Goal: Transaction & Acquisition: Purchase product/service

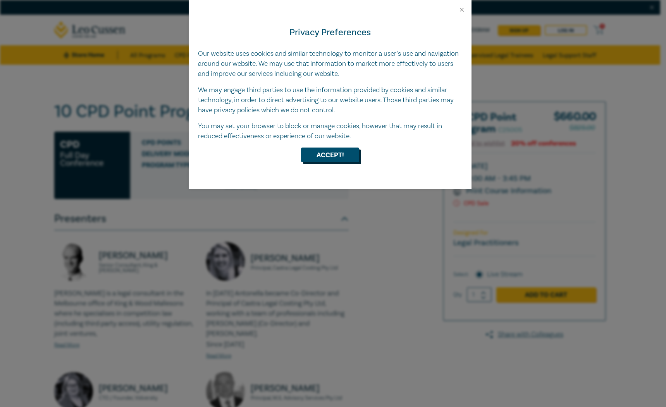
click at [338, 155] on button "Accept!" at bounding box center [330, 155] width 58 height 15
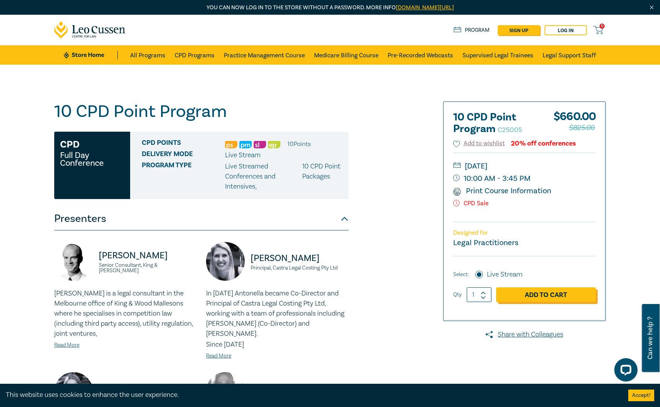
click at [538, 295] on link "Add to Cart" at bounding box center [546, 295] width 100 height 15
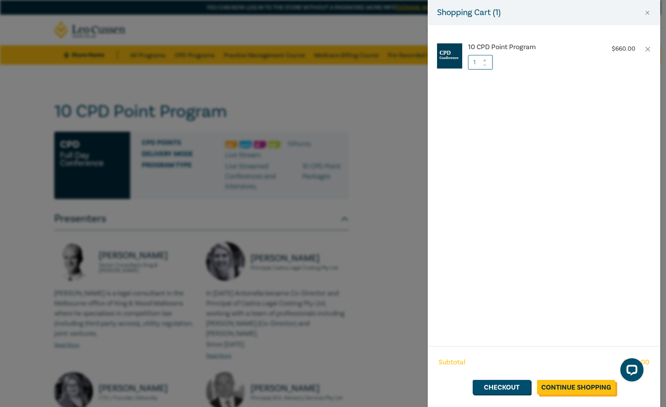
click at [566, 392] on link "Continue Shopping" at bounding box center [576, 387] width 78 height 15
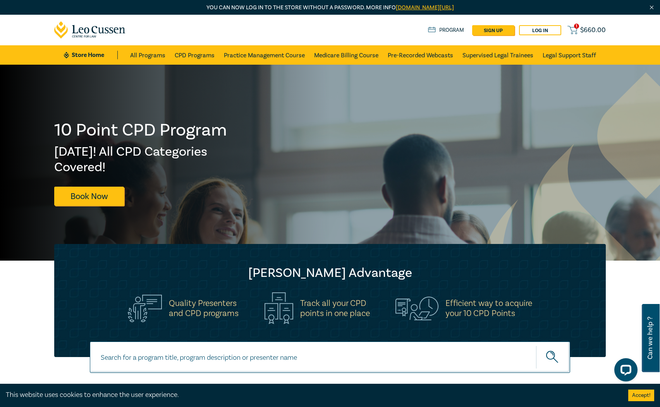
click at [581, 30] on span "$ 660.00" at bounding box center [593, 30] width 26 height 9
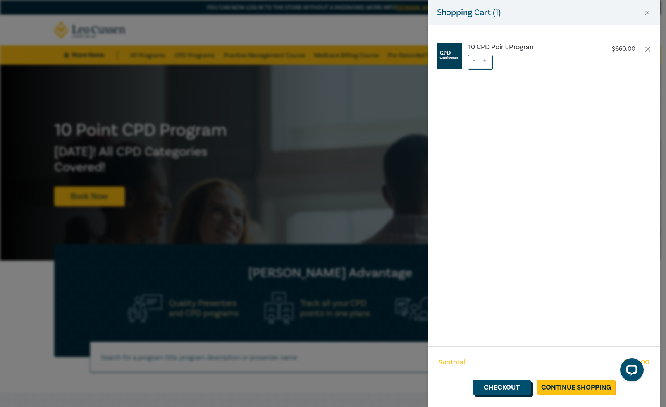
click at [513, 391] on link "Checkout" at bounding box center [502, 387] width 58 height 15
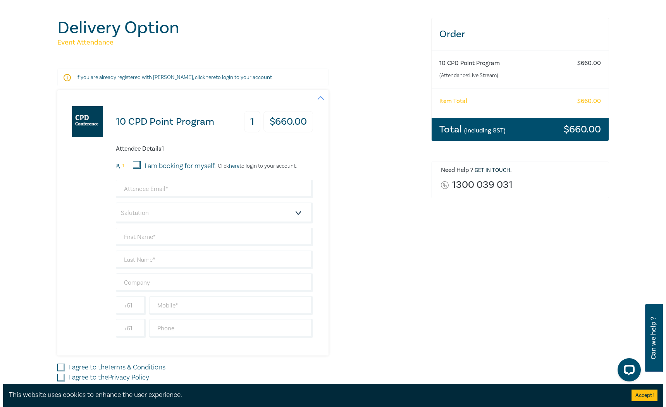
scroll to position [116, 0]
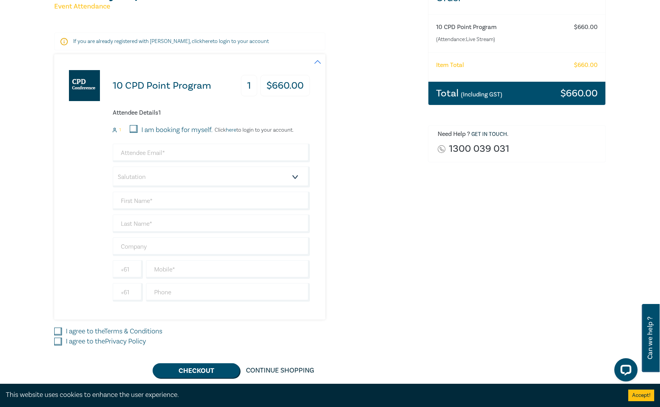
click at [231, 131] on link "here" at bounding box center [231, 130] width 10 height 7
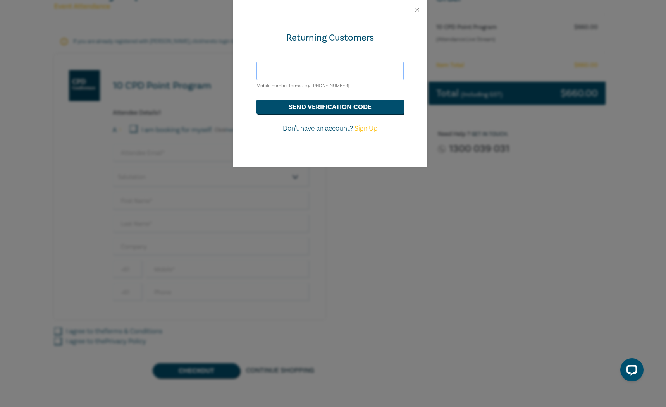
click at [315, 67] on input "text" at bounding box center [330, 71] width 147 height 19
type input "chloe.chen2013@gmail.com"
click at [343, 110] on button "send verification code" at bounding box center [330, 107] width 147 height 15
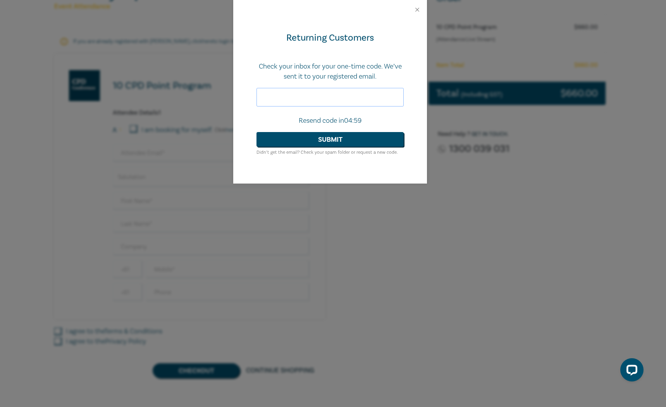
click at [297, 95] on input "text" at bounding box center [330, 97] width 147 height 19
paste input "508916"
type input "508916"
click at [327, 140] on button "Submit" at bounding box center [330, 139] width 147 height 15
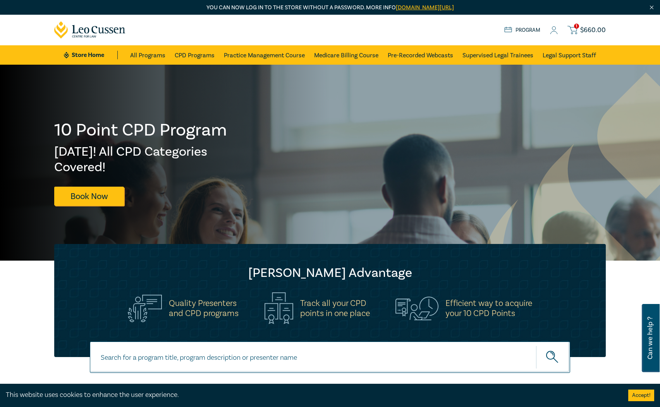
click at [574, 29] on icon at bounding box center [573, 30] width 10 height 10
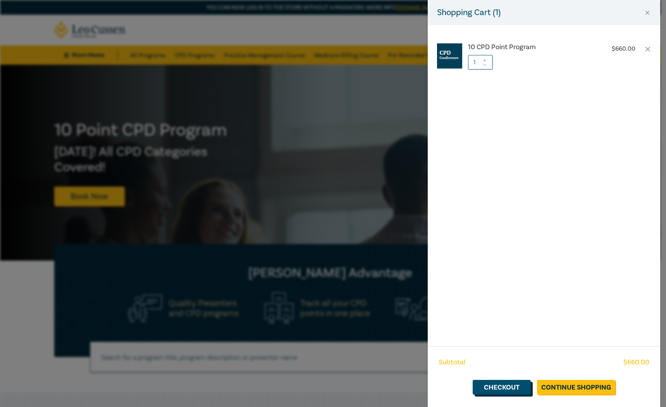
click at [508, 391] on link "Checkout" at bounding box center [502, 387] width 58 height 15
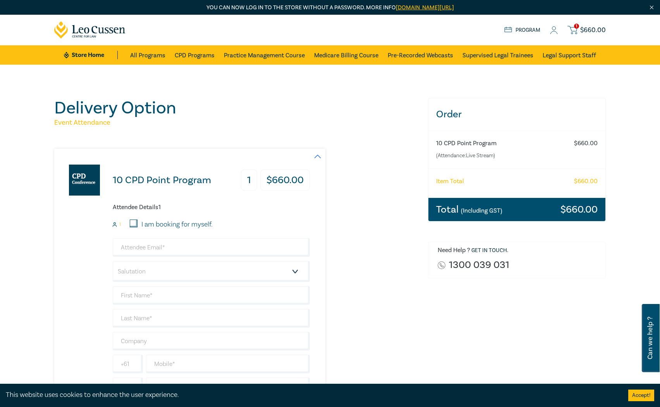
click at [134, 224] on input "I am booking for myself." at bounding box center [134, 224] width 8 height 8
checkbox input "true"
type input "chloe.chen2013@gmail.com"
type input "Yao"
type input "Chen"
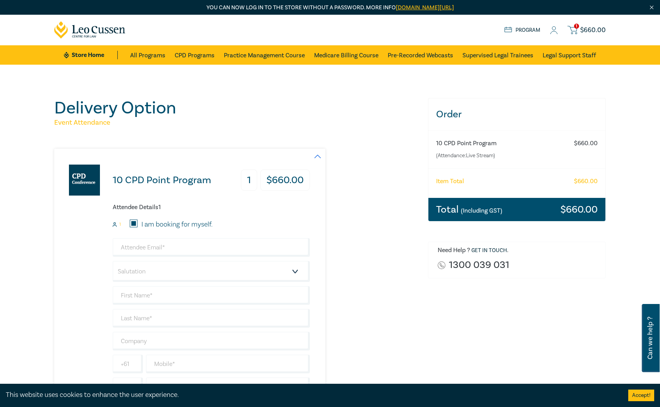
type input "450488448"
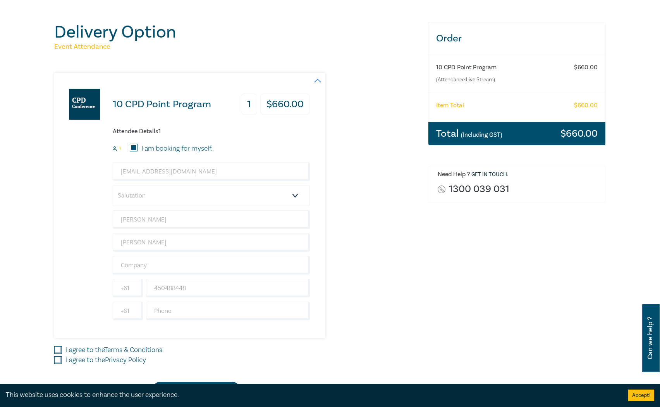
scroll to position [77, 0]
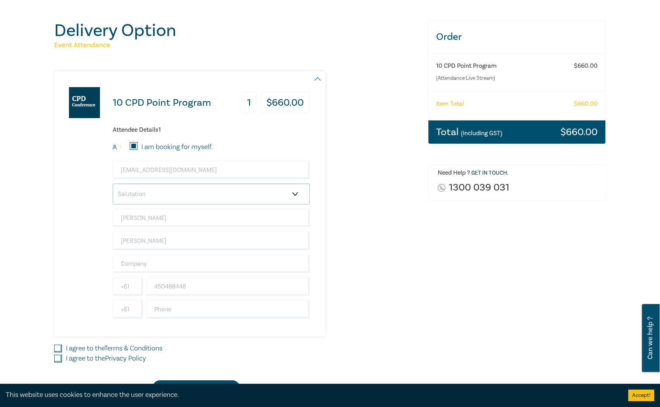
click at [184, 191] on select "Salutation Mr. Mrs. Ms. Miss Dr. Prof. Other" at bounding box center [211, 194] width 197 height 21
select select "Ms."
click at [113, 184] on select "Salutation Mr. Mrs. Ms. Miss Dr. Prof. Other" at bounding box center [211, 194] width 197 height 21
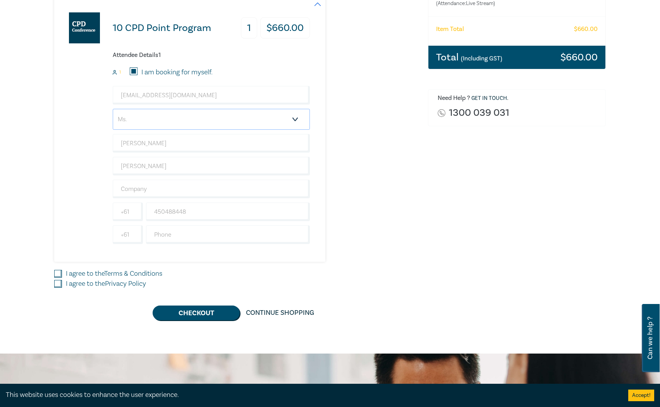
scroll to position [155, 0]
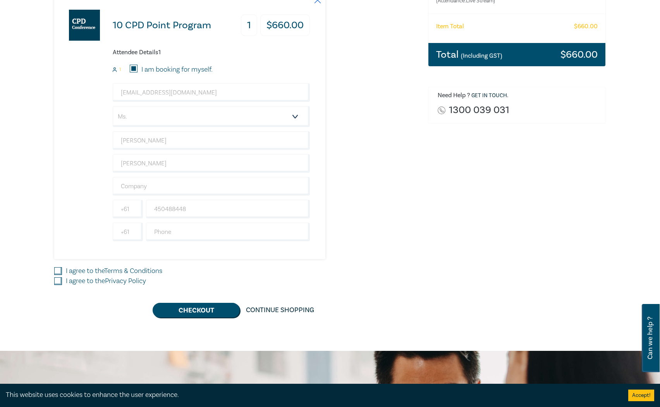
click at [58, 272] on input "I agree to the Terms & Conditions" at bounding box center [58, 271] width 8 height 8
checkbox input "true"
click at [53, 285] on div "Delivery Option Event Attendance 10 CPD Point Program 1 $ 660.00 Attendee Detai…" at bounding box center [237, 130] width 374 height 375
click at [57, 281] on input "I agree to the Privacy Policy" at bounding box center [58, 281] width 8 height 8
checkbox input "true"
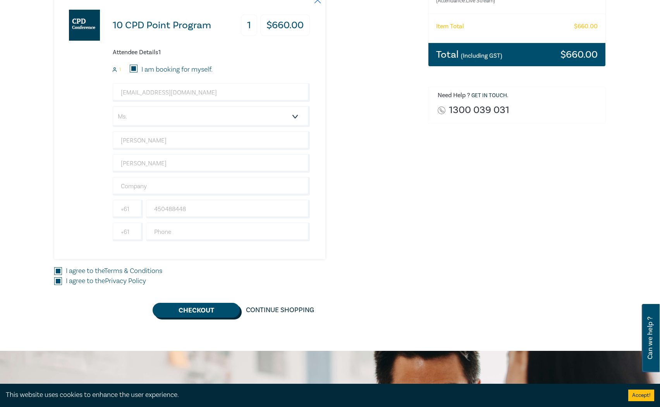
click at [194, 314] on button "Checkout" at bounding box center [196, 310] width 87 height 15
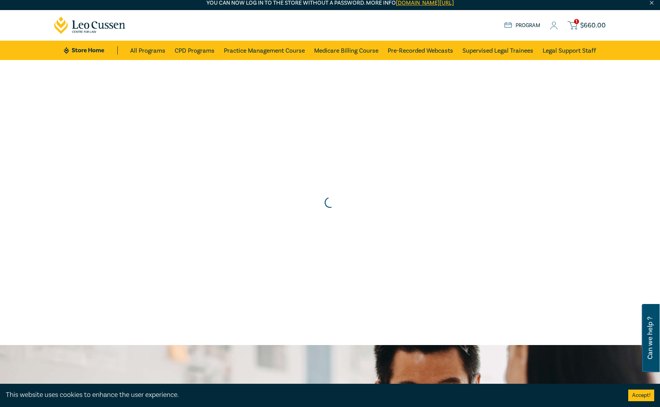
scroll to position [0, 0]
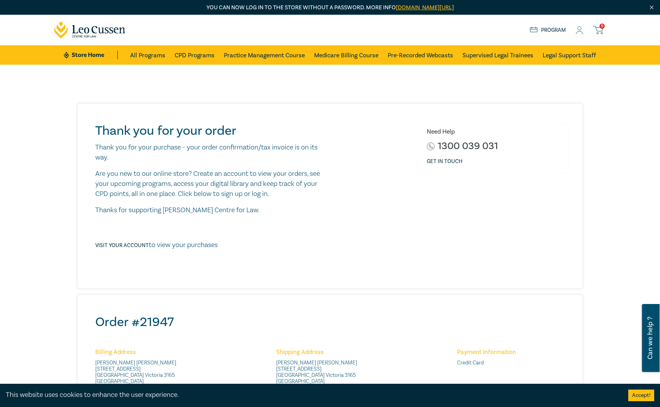
click at [98, 24] on icon at bounding box center [90, 29] width 72 height 17
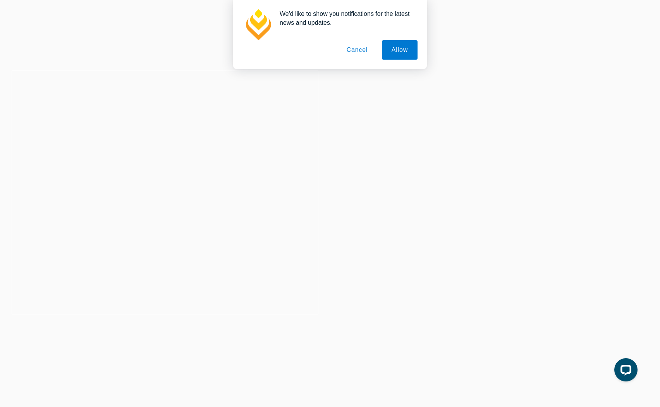
click at [353, 48] on button "Cancel" at bounding box center [357, 49] width 41 height 19
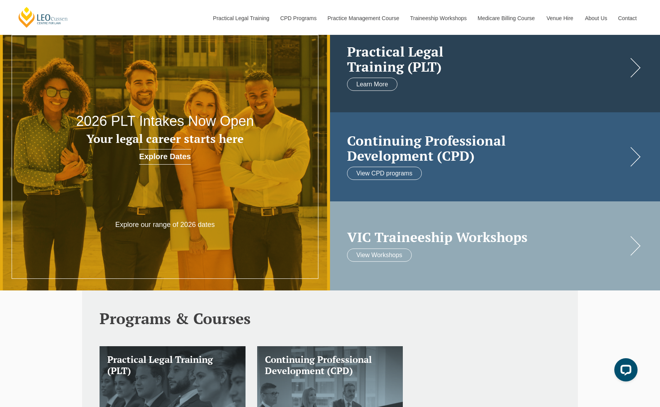
scroll to position [39, 0]
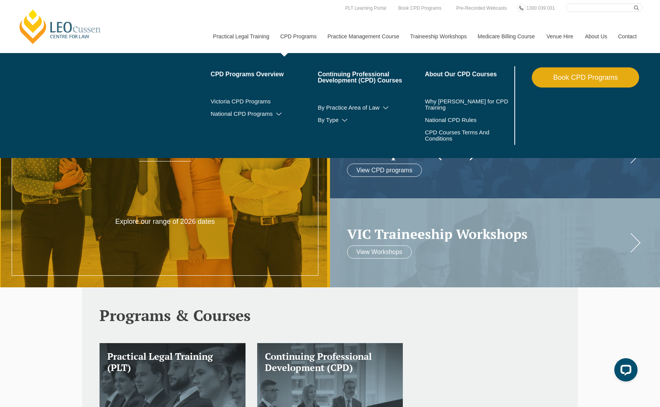
click at [291, 34] on link "CPD Programs" at bounding box center [297, 36] width 47 height 33
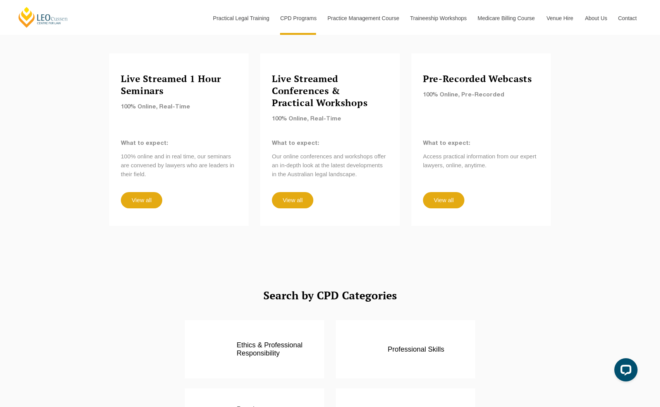
scroll to position [736, 0]
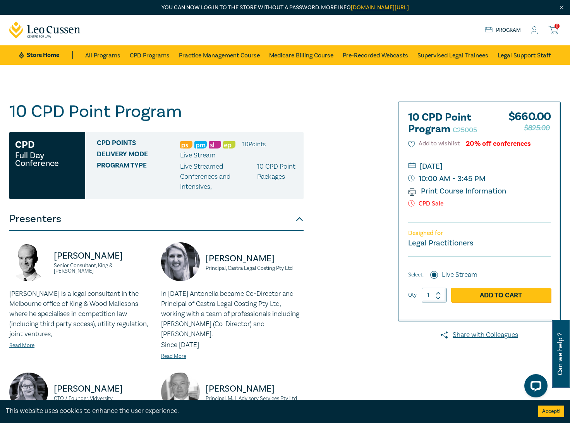
click at [110, 110] on h1 "10 CPD Point Program C25005" at bounding box center [156, 112] width 294 height 20
click at [50, 26] on icon at bounding box center [50, 29] width 6 height 7
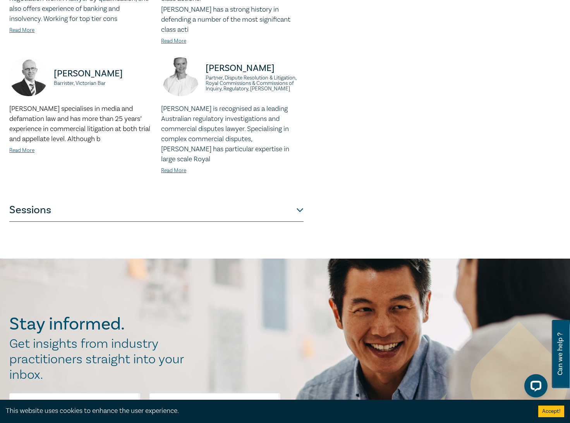
scroll to position [697, 0]
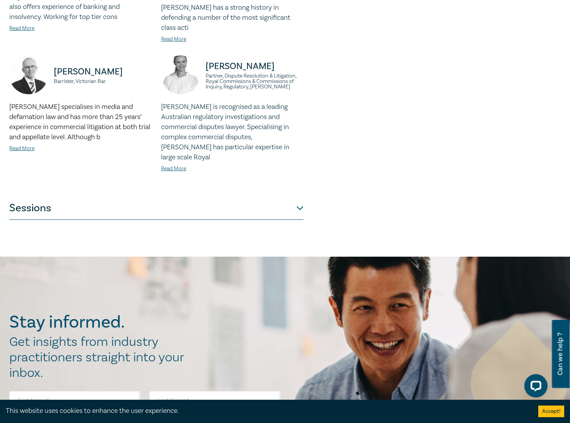
click at [298, 196] on button "Sessions" at bounding box center [156, 207] width 294 height 23
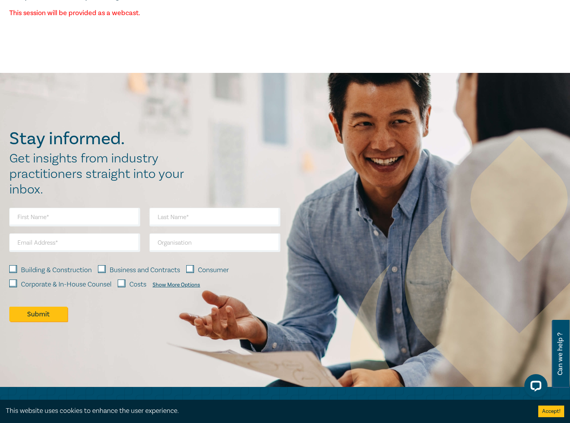
scroll to position [2859, 0]
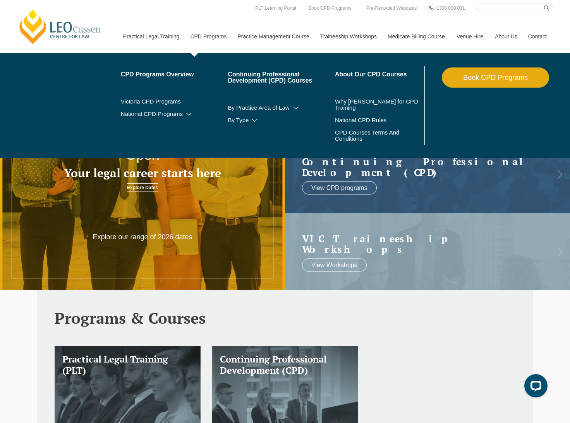
click at [213, 38] on link "CPD Programs" at bounding box center [207, 36] width 47 height 33
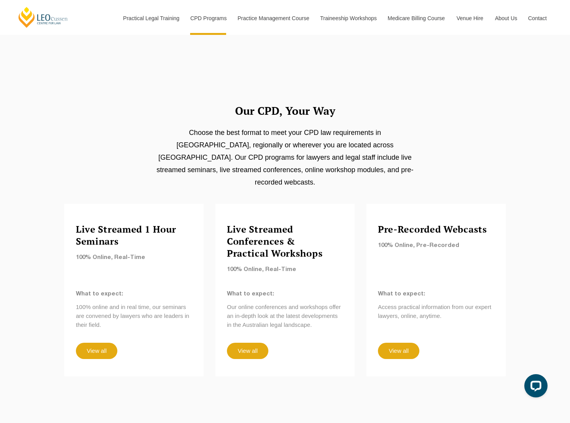
scroll to position [581, 0]
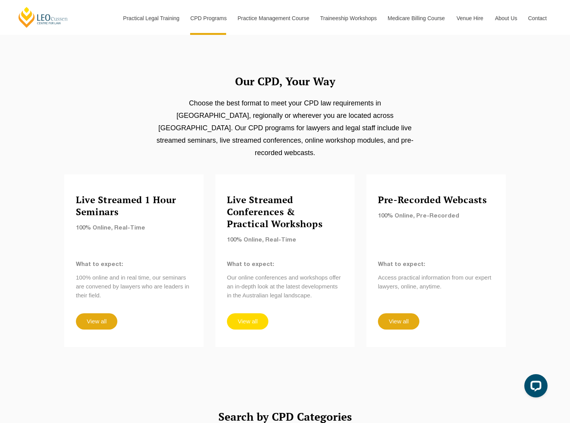
click at [249, 313] on link "View all" at bounding box center [247, 321] width 41 height 16
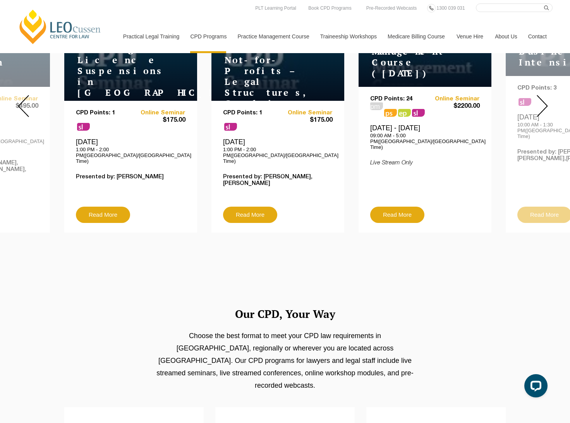
scroll to position [155, 0]
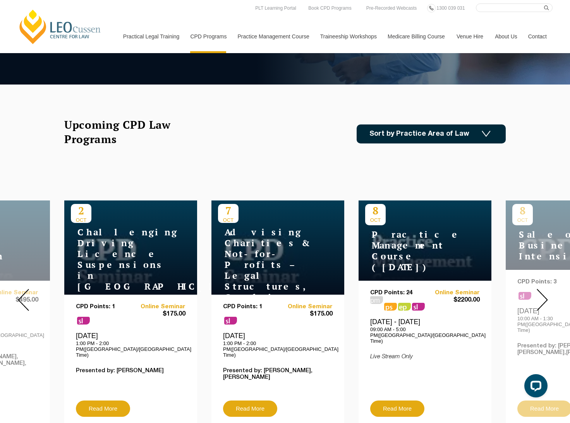
click at [547, 296] on img at bounding box center [542, 300] width 11 height 22
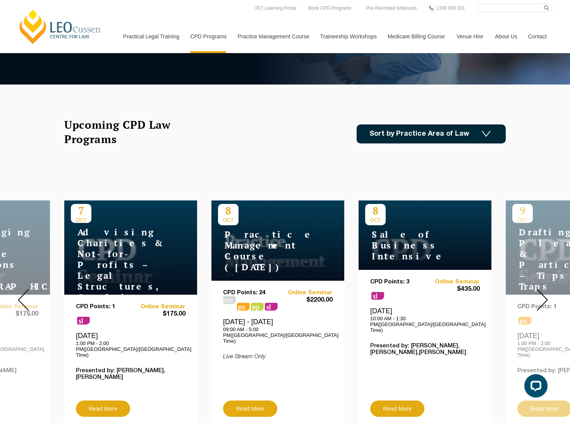
click at [547, 296] on img at bounding box center [542, 300] width 11 height 22
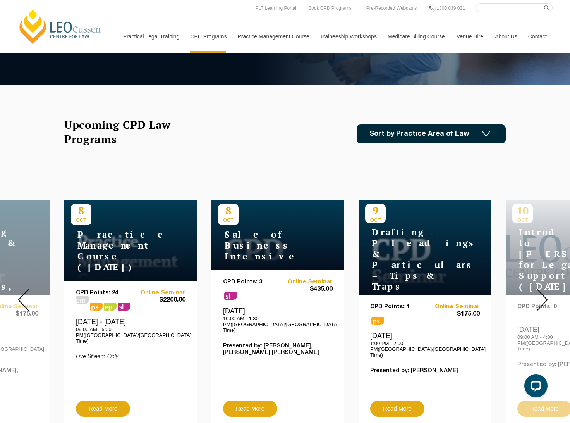
click at [547, 296] on img at bounding box center [542, 300] width 11 height 22
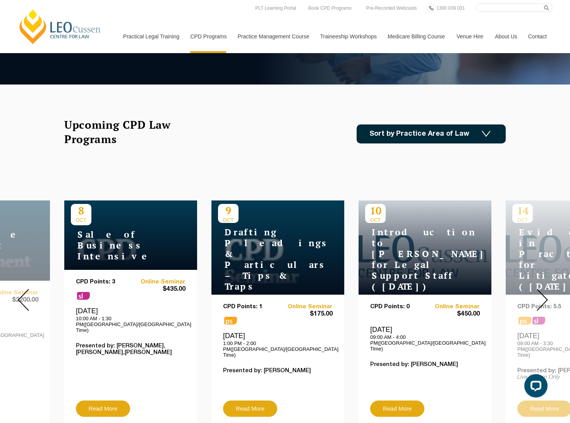
click at [547, 296] on img at bounding box center [542, 300] width 11 height 22
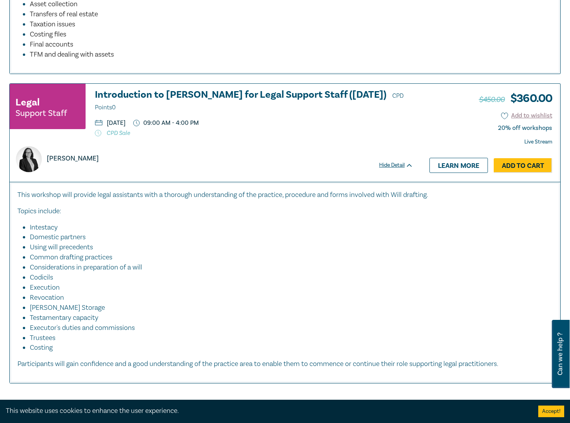
scroll to position [1899, 0]
